Goal: Transaction & Acquisition: Purchase product/service

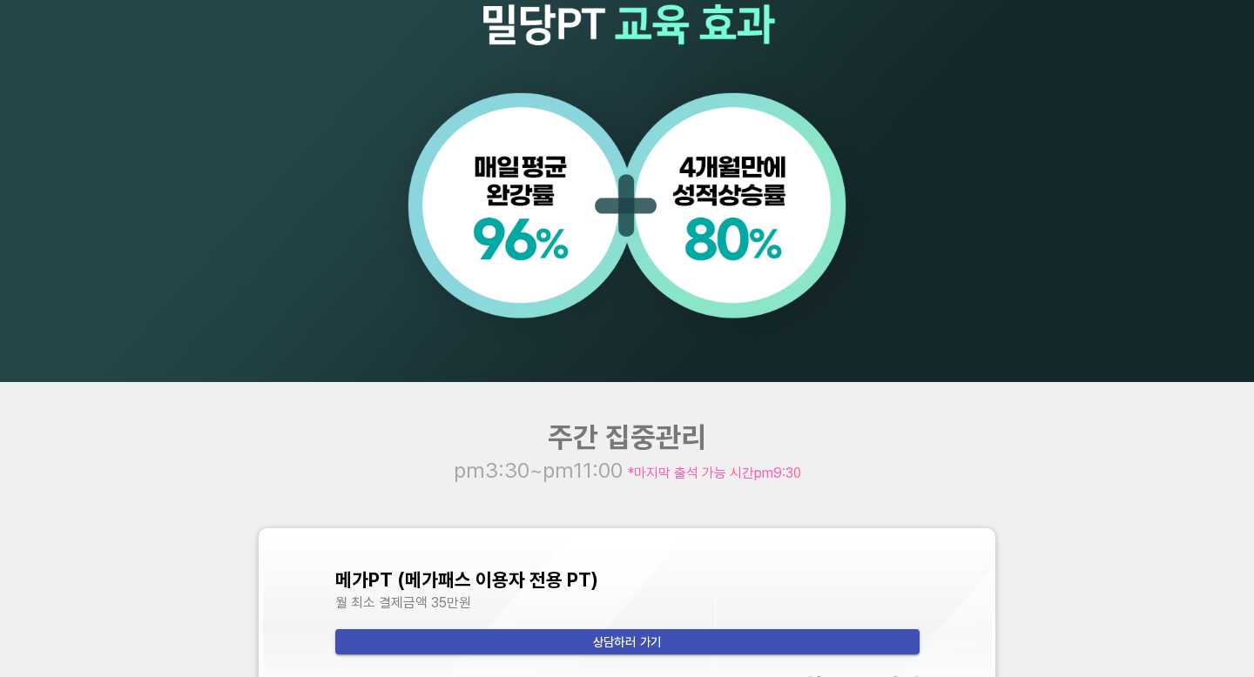
scroll to position [1599, 0]
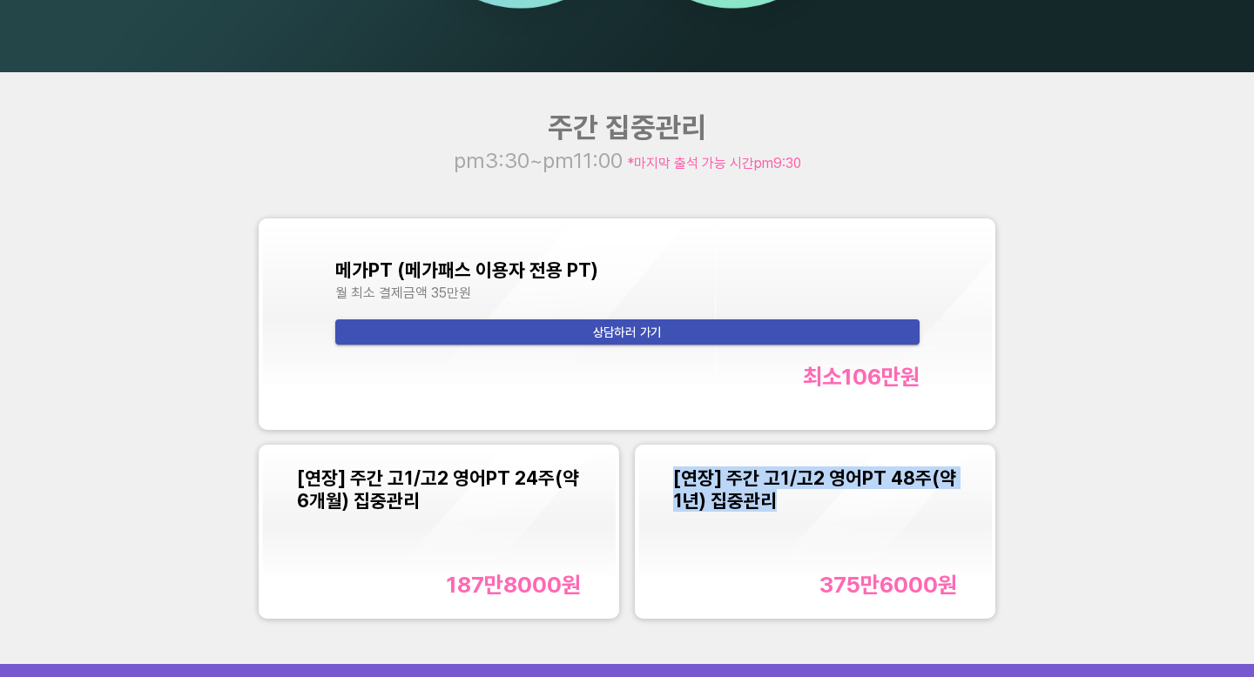
drag, startPoint x: 783, startPoint y: 498, endPoint x: 662, endPoint y: 481, distance: 122.2
click at [662, 481] on div "[연장] 주간 고1/고2 영어PT 48주(약 1년) 집중관리 375만6000 원" at bounding box center [815, 531] width 354 height 167
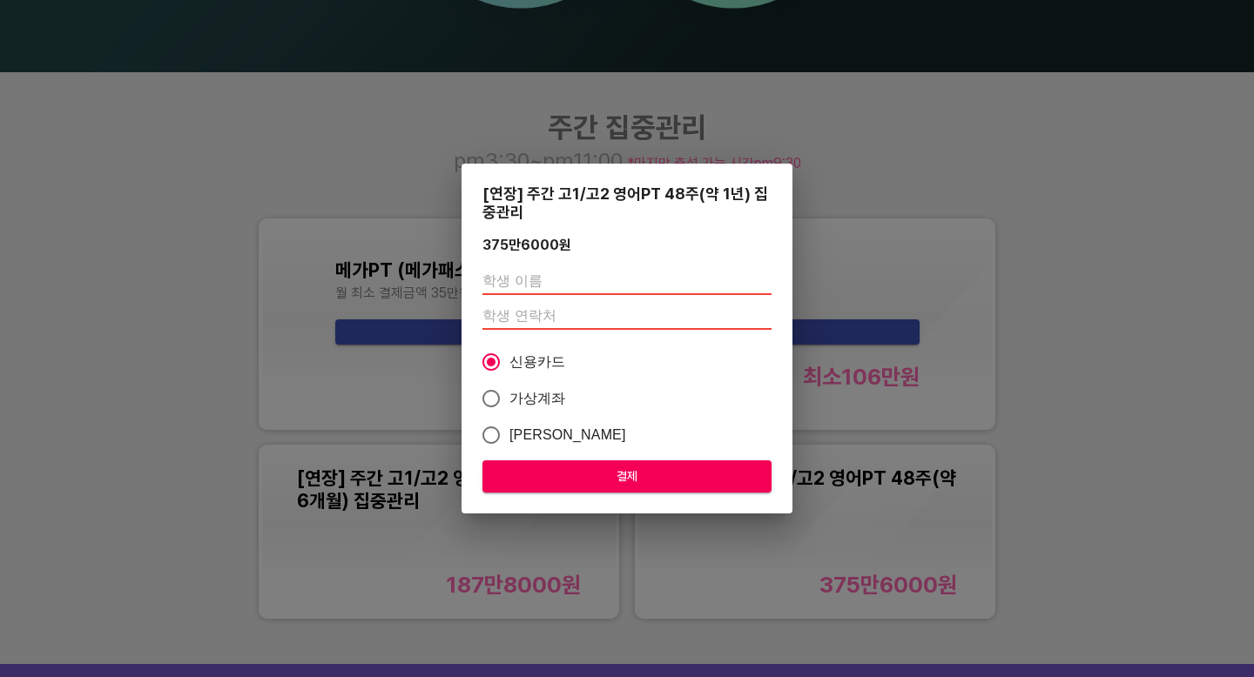
click at [973, 171] on div "[연장] 주간 고1/고2 영어PT 48주(약 1년) 집중관리 375만6000 원 신용카드 가상계좌 카카오페이 결제" at bounding box center [627, 338] width 1254 height 677
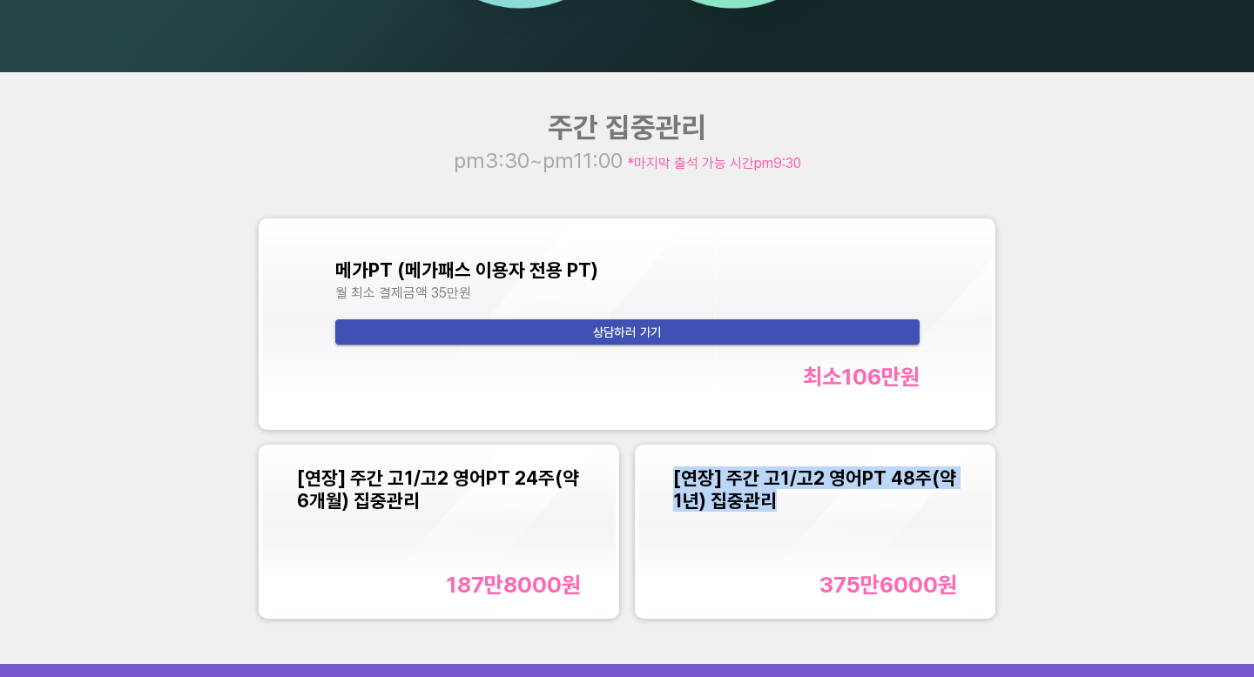
drag, startPoint x: 792, startPoint y: 501, endPoint x: 675, endPoint y: 480, distance: 119.5
click at [675, 480] on div "[연장] 주간 고1/고2 영어PT 48주(약 1년) 집중관리" at bounding box center [814, 489] width 283 height 45
copy span "[연장] 주간 고1/고2 영어PT 48주(약 1년) 집중관리"
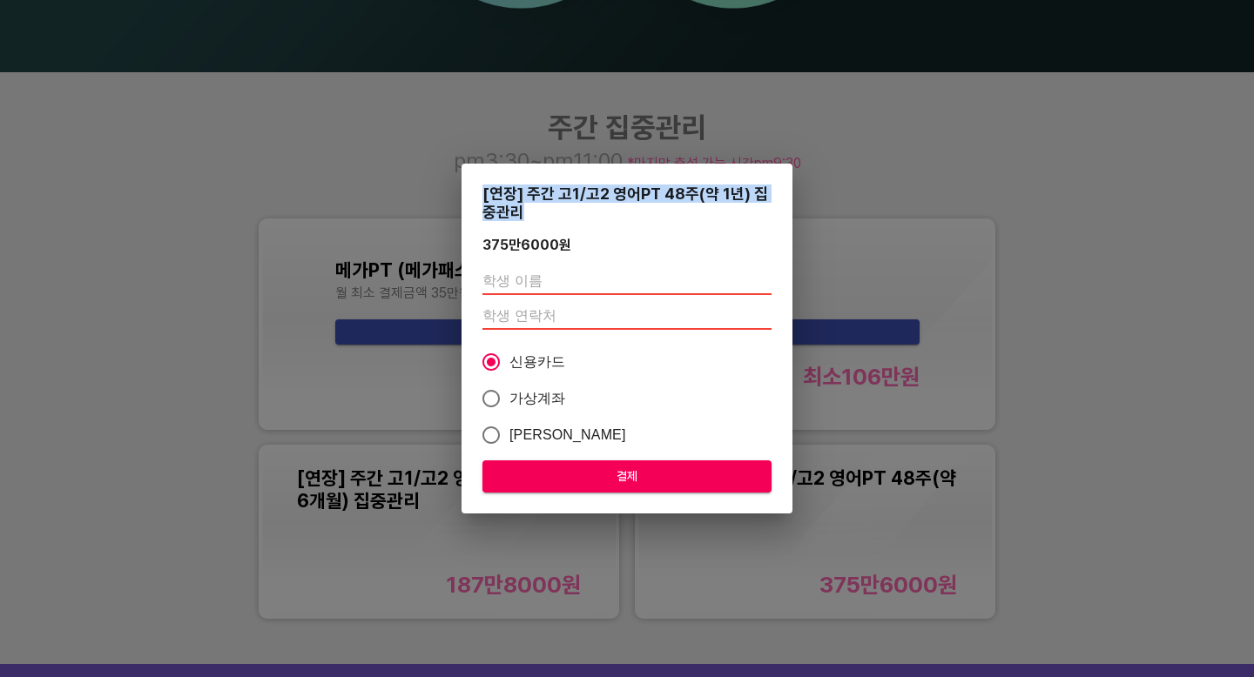
drag, startPoint x: 528, startPoint y: 210, endPoint x: 479, endPoint y: 200, distance: 50.5
click at [479, 200] on div "[연장] 주간 고1/고2 영어PT 48주(약 1년) 집중관리 375만6000 원 신용카드 가상계좌 카카오페이 결제" at bounding box center [626, 339] width 331 height 350
copy div "[연장] 주간 고1/고2 영어PT 48주(약 1년) 집중관리"
click at [922, 93] on div "[연장] 주간 고1/고2 영어PT 48주(약 1년) 집중관리 375만6000 원 신용카드 가상계좌 카카오페이 결제" at bounding box center [627, 338] width 1254 height 677
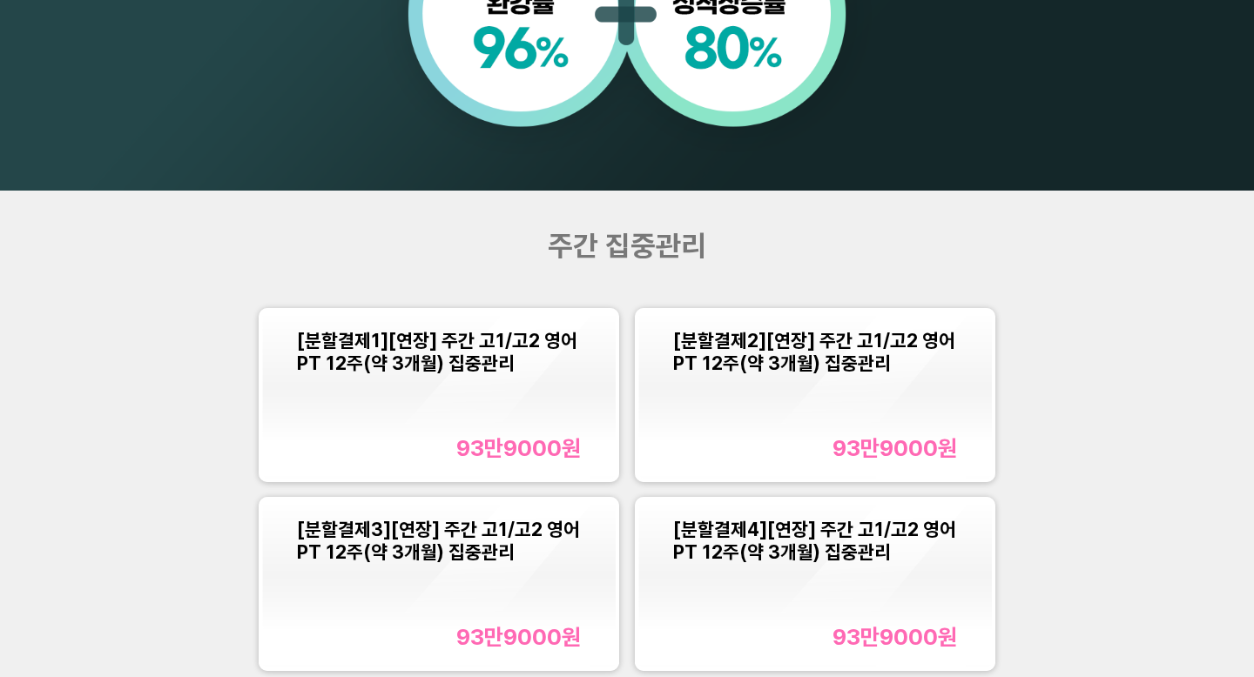
scroll to position [1639, 0]
